Goal: Task Accomplishment & Management: Manage account settings

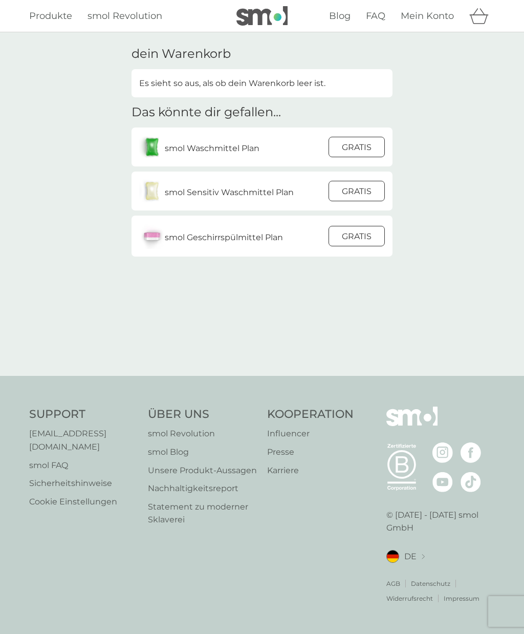
click at [482, 253] on div "dein Warenkorb Es sieht so aus, als ob dein Warenkorb leer ist. Das könnte dir …" at bounding box center [262, 204] width 524 height 344
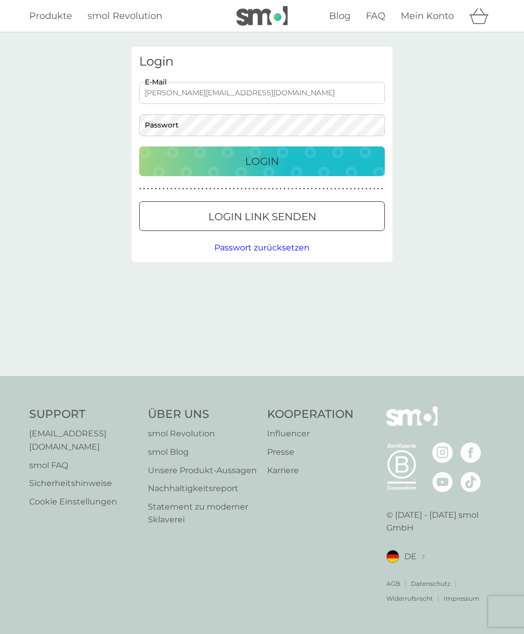
type input "[PERSON_NAME][EMAIL_ADDRESS][DOMAIN_NAME]"
click at [262, 161] on button "Login" at bounding box center [262, 161] width 246 height 30
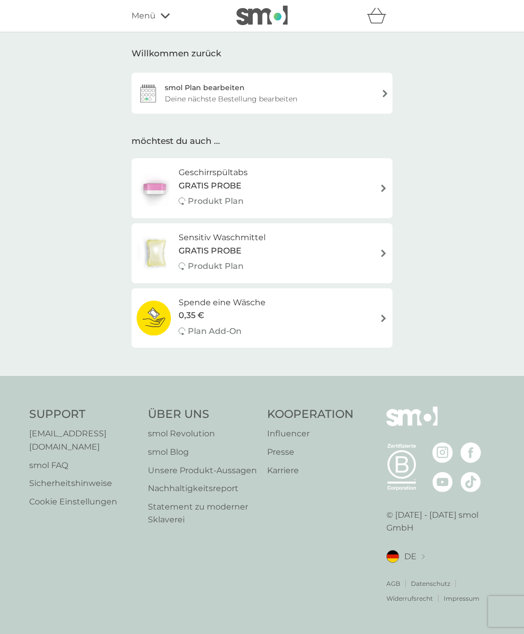
click at [378, 88] on div "smol Plan bearbeiten Deine nächste Bestellung bearbeiten" at bounding box center [262, 93] width 261 height 41
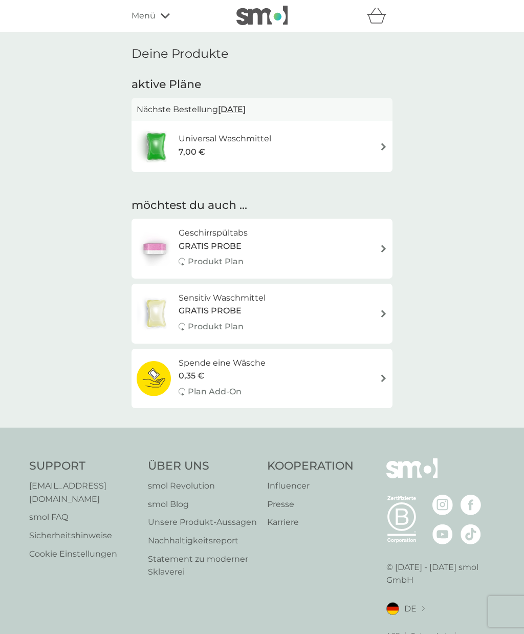
click at [383, 143] on img at bounding box center [384, 147] width 8 height 8
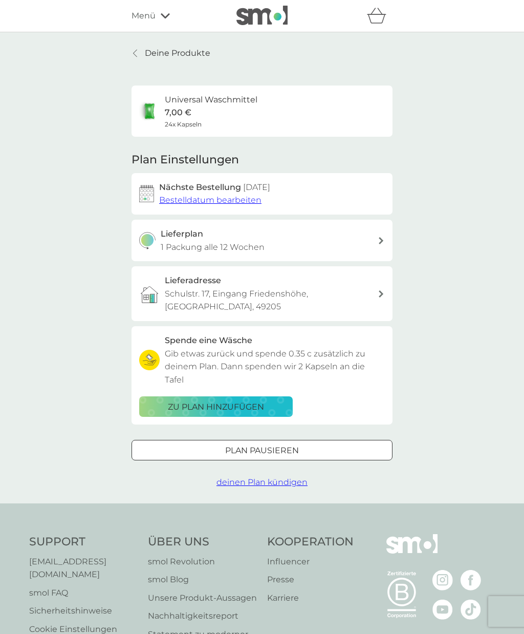
click at [377, 235] on div "Lieferplan 1 Packung alle 12 Wochen" at bounding box center [270, 240] width 218 height 26
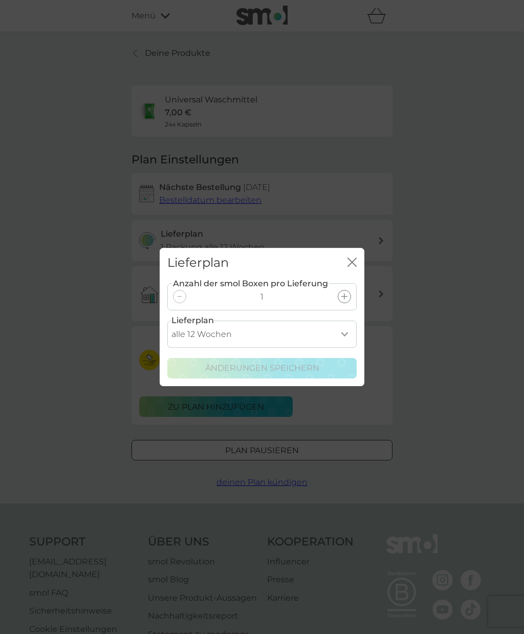
click at [345, 328] on select "alle 1 Woche alle 2 Wochen alle 3 Wochen alle 4 Wochen alle 5 Wochen alle 6 Woc…" at bounding box center [261, 333] width 189 height 27
select select "112"
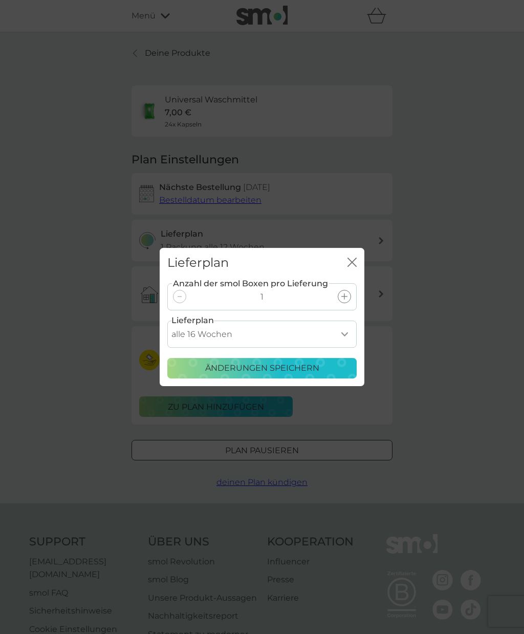
click at [337, 369] on div "Änderungen speichern" at bounding box center [262, 367] width 176 height 13
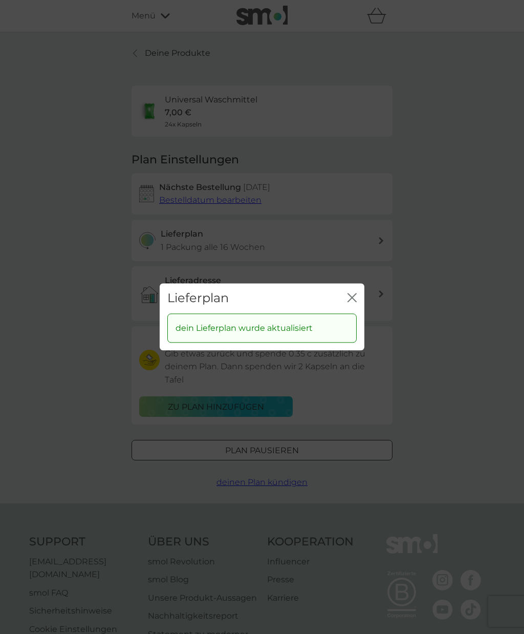
click at [352, 294] on icon "Schließen" at bounding box center [352, 297] width 9 height 9
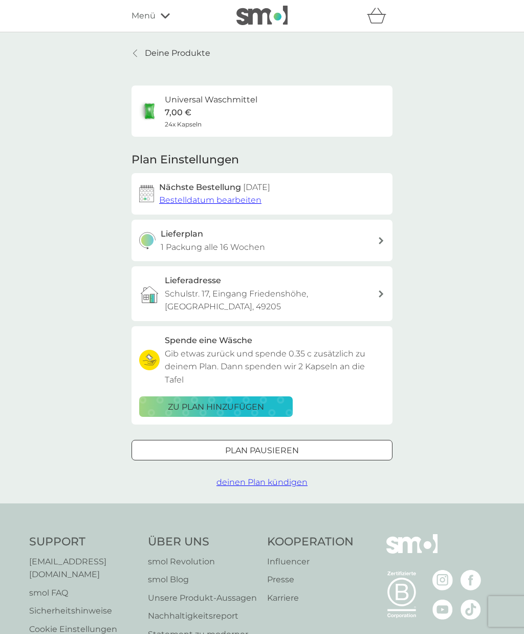
click at [250, 200] on span "Bestelldatum bearbeiten" at bounding box center [210, 200] width 102 height 10
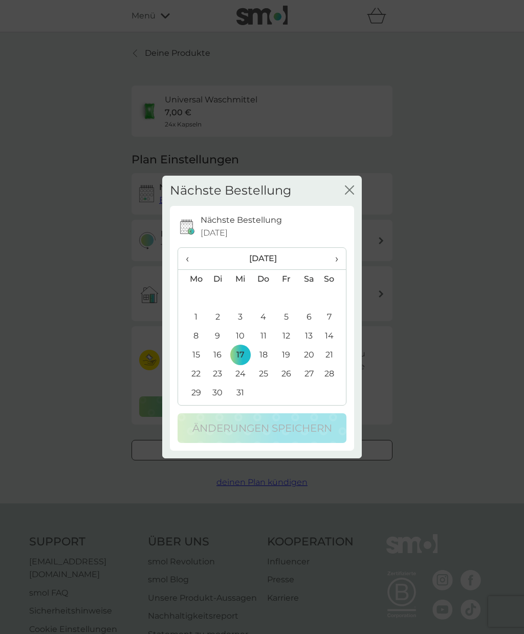
click at [353, 188] on icon "Schließen" at bounding box center [352, 190] width 4 height 8
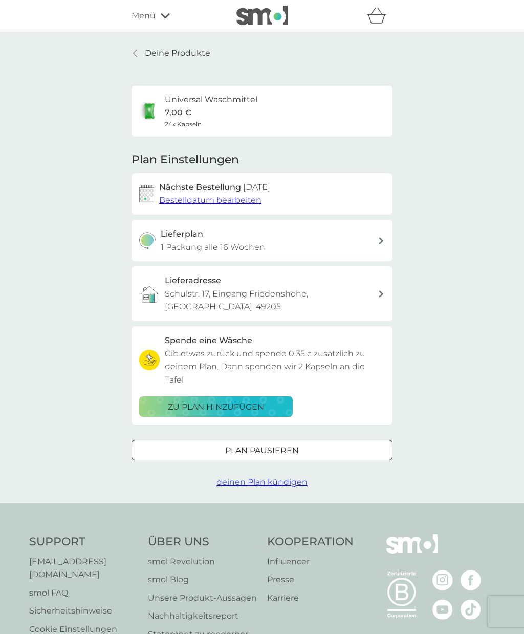
click at [248, 194] on button "Bestelldatum bearbeiten" at bounding box center [210, 200] width 102 height 13
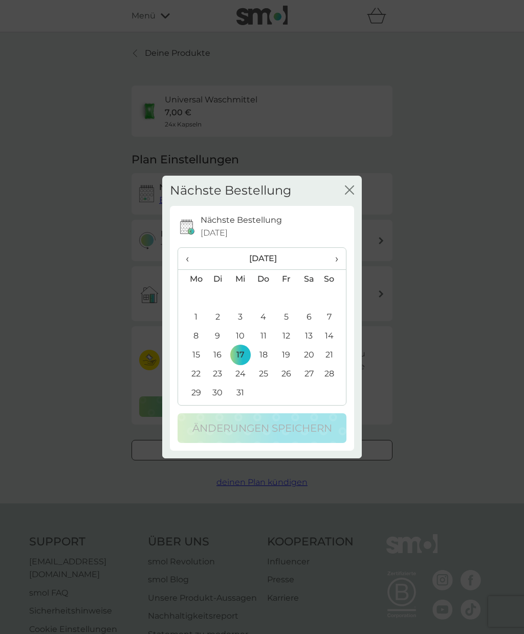
click at [334, 255] on span "›" at bounding box center [333, 259] width 10 height 22
click at [309, 333] on td "17" at bounding box center [308, 336] width 23 height 19
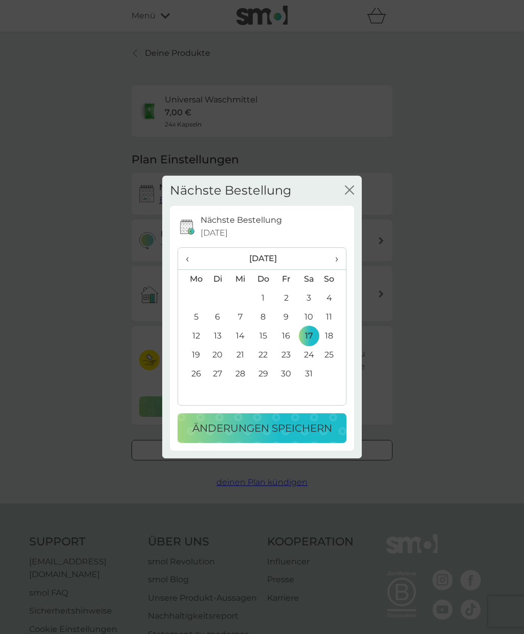
click at [349, 188] on icon "Schließen" at bounding box center [349, 189] width 9 height 9
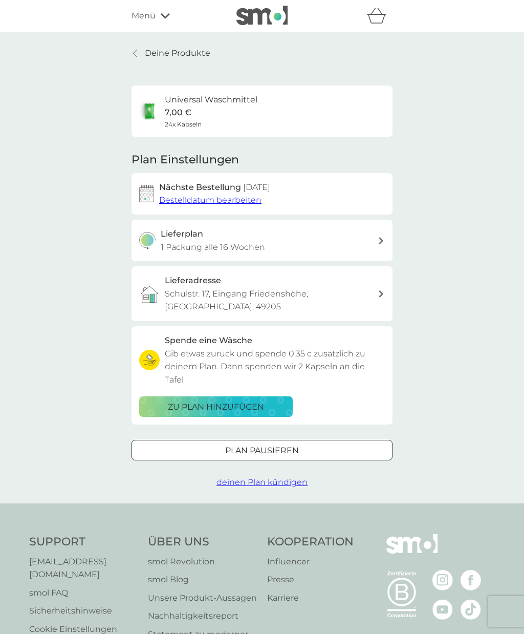
click at [244, 196] on span "Bestelldatum bearbeiten" at bounding box center [210, 200] width 102 height 10
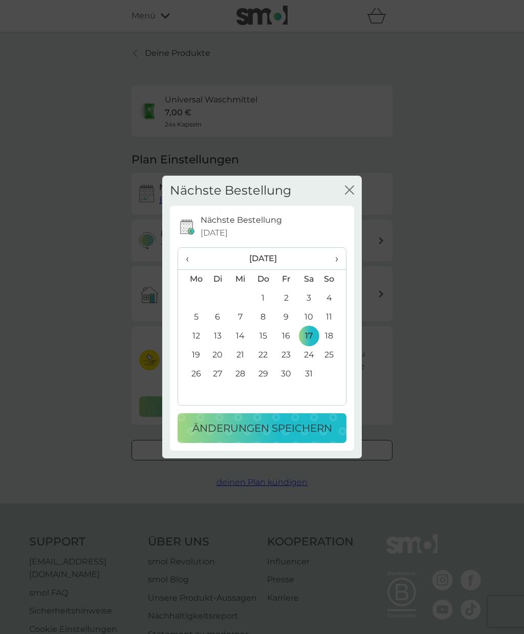
click at [305, 436] on button "Änderungen speichern" at bounding box center [262, 428] width 169 height 30
